Goal: Check status: Check status

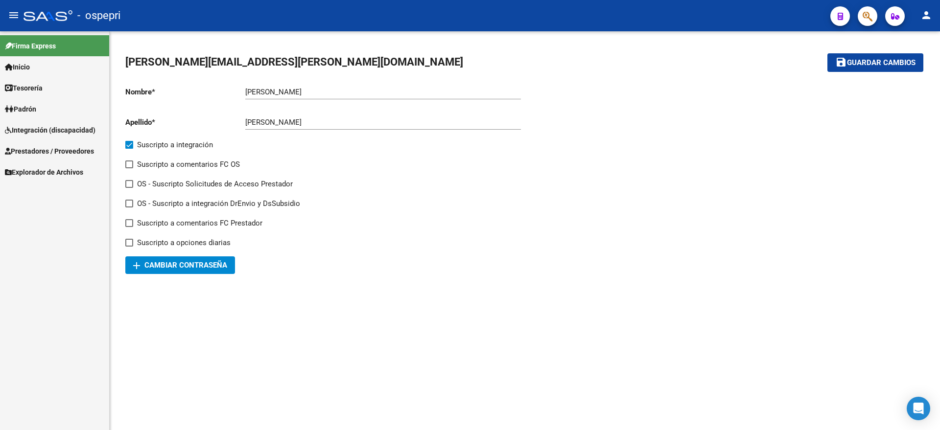
click at [36, 130] on span "Integración (discapacidad)" at bounding box center [50, 130] width 91 height 11
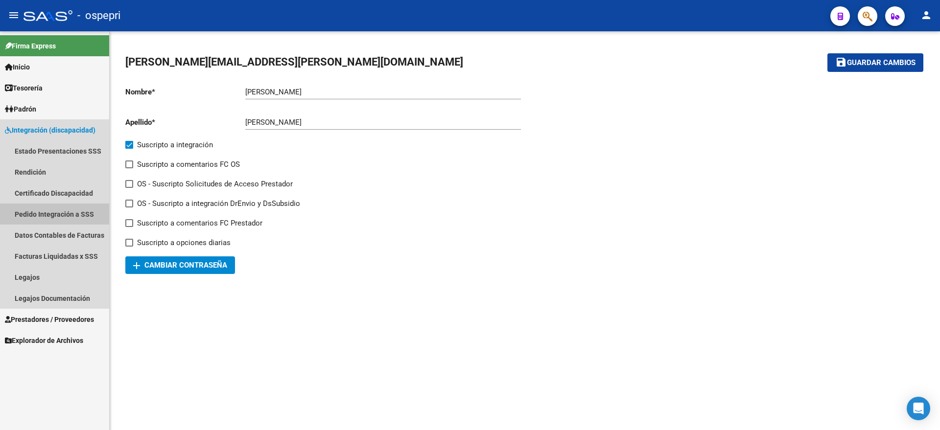
click at [33, 215] on link "Pedido Integración a SSS" at bounding box center [54, 214] width 109 height 21
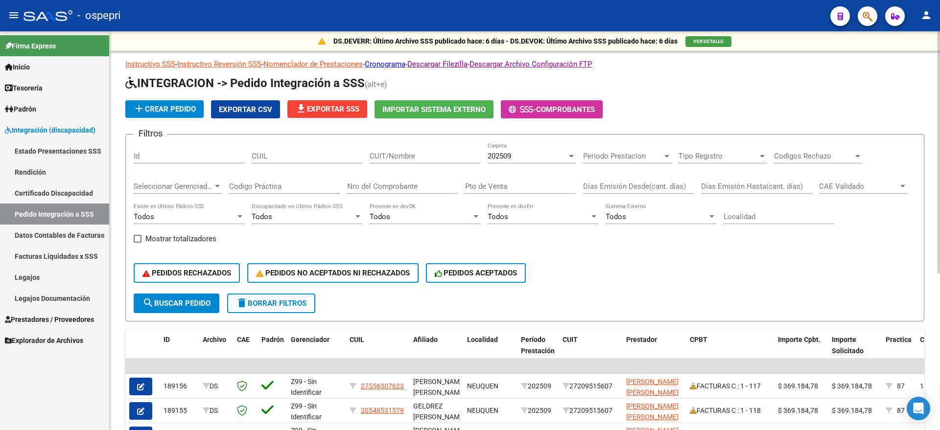
click at [381, 188] on input "Nro del Comprobante" at bounding box center [402, 186] width 111 height 9
type input "191"
click at [499, 157] on span "202509" at bounding box center [498, 156] width 23 height 9
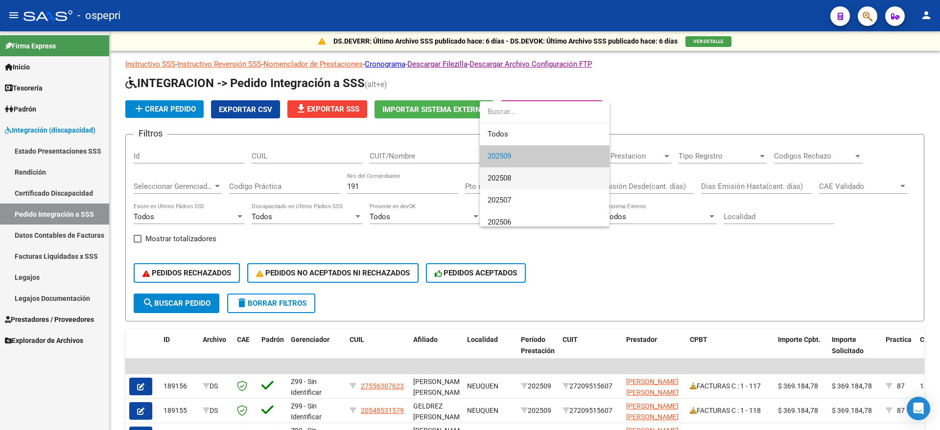
click at [513, 181] on span "202508" at bounding box center [544, 178] width 114 height 22
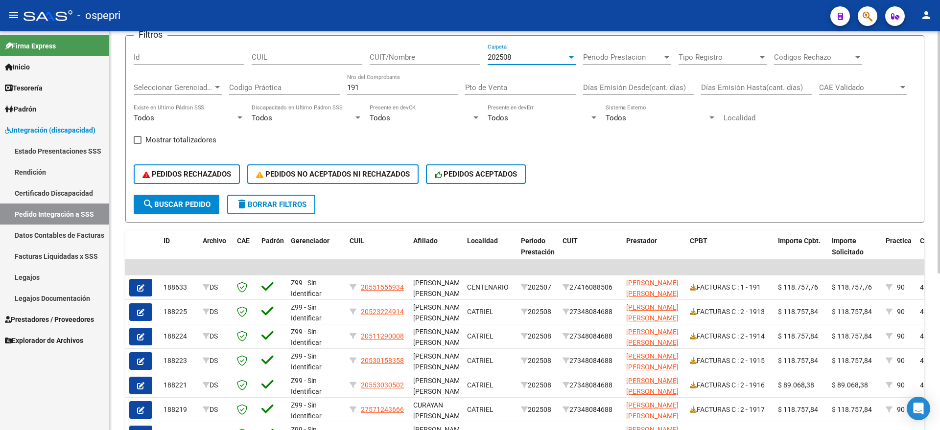
scroll to position [61, 0]
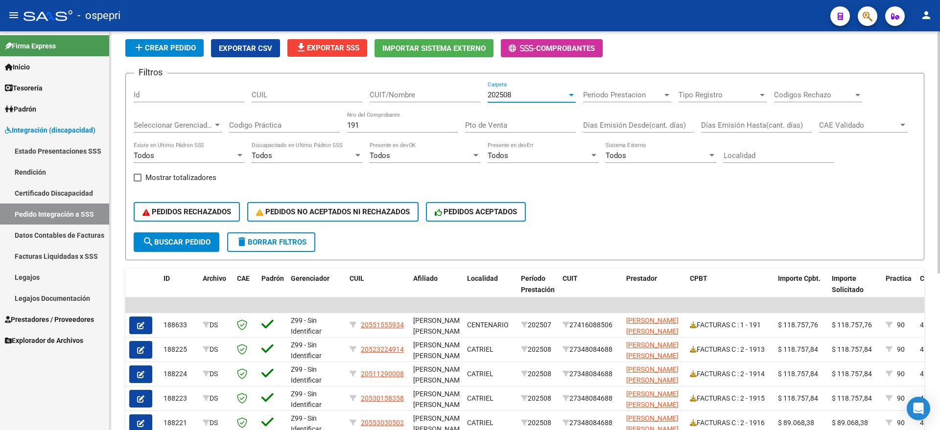
click at [514, 93] on div "202508" at bounding box center [526, 95] width 79 height 9
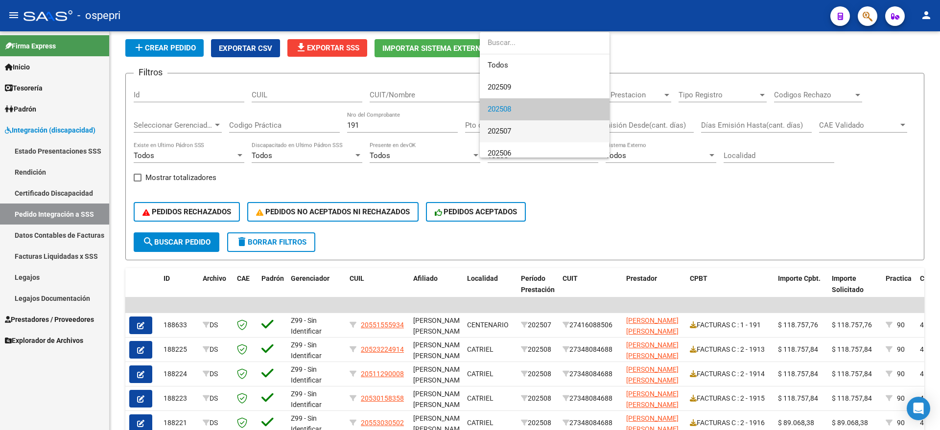
scroll to position [15, 0]
click at [510, 112] on span "202507" at bounding box center [544, 117] width 114 height 22
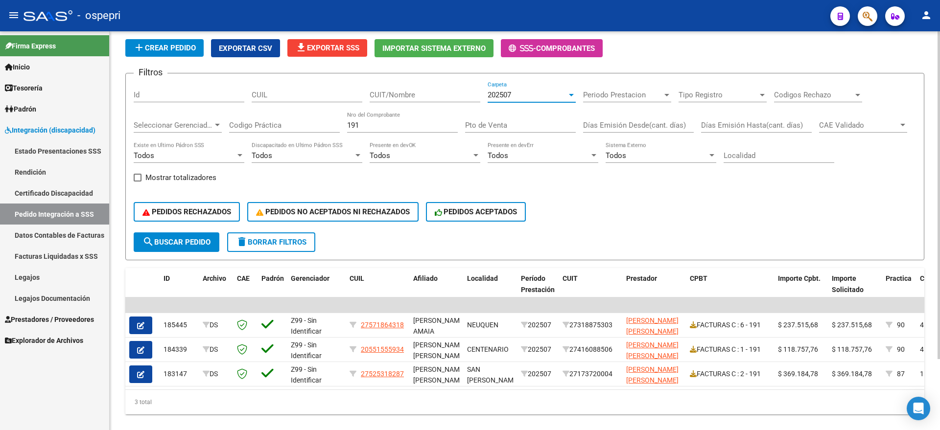
click at [501, 95] on span "202507" at bounding box center [498, 95] width 23 height 9
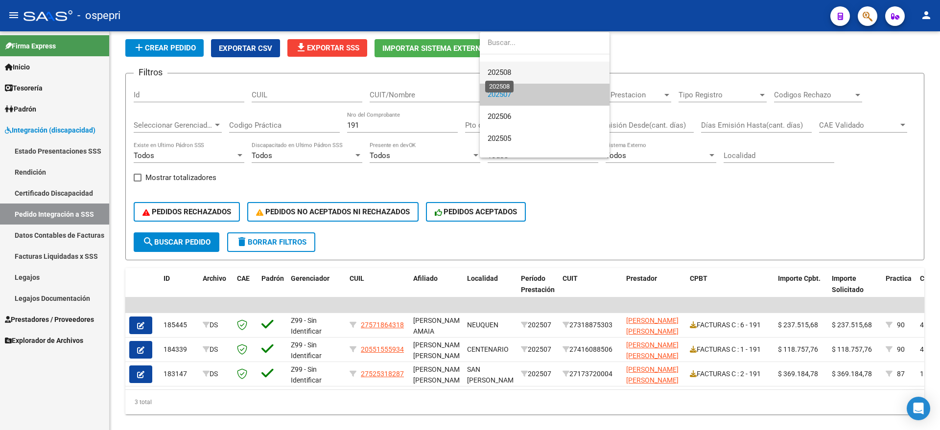
click at [506, 69] on span "202508" at bounding box center [498, 72] width 23 height 9
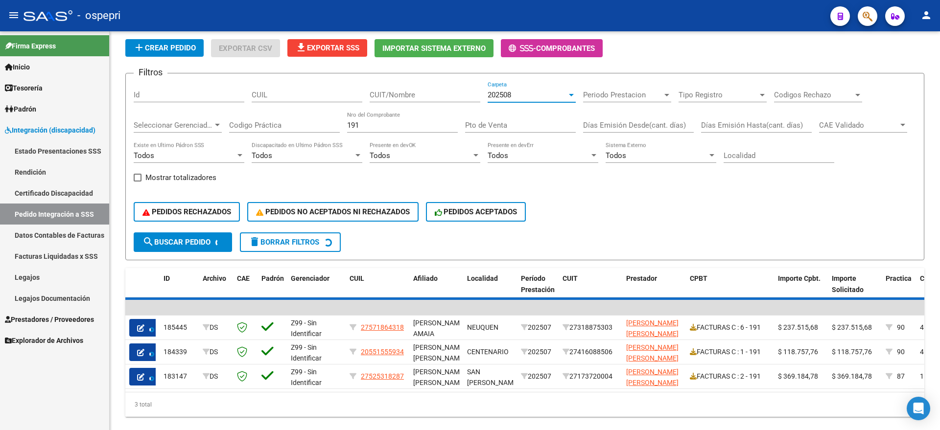
scroll to position [44, 0]
